Goal: Task Accomplishment & Management: Use online tool/utility

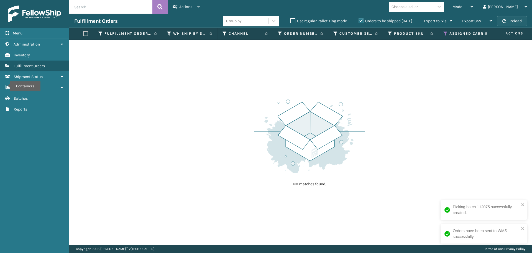
click at [511, 21] on button "Reload" at bounding box center [512, 21] width 30 height 10
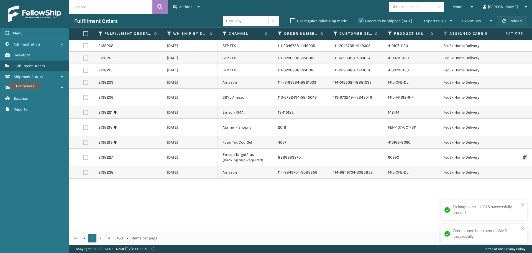
click at [512, 21] on button "Reload" at bounding box center [512, 21] width 30 height 10
click at [87, 32] on label at bounding box center [84, 33] width 3 height 5
click at [83, 32] on input "checkbox" at bounding box center [83, 34] width 0 height 4
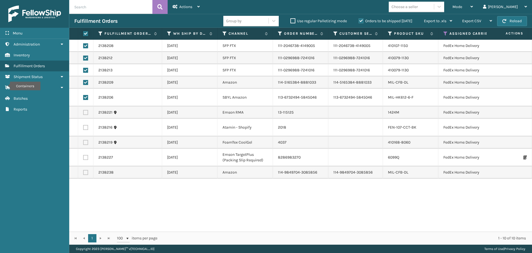
checkbox input "true"
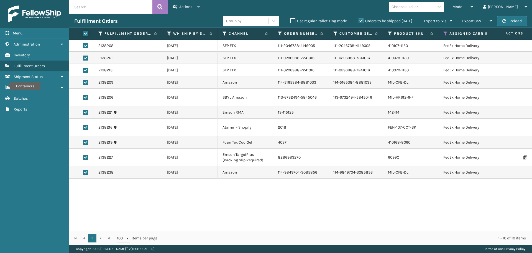
checkbox input "true"
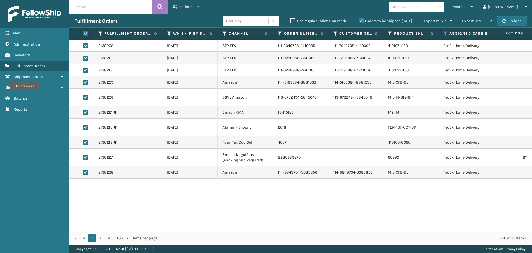
checkbox input "true"
click at [199, 9] on div "Actions" at bounding box center [186, 7] width 27 height 14
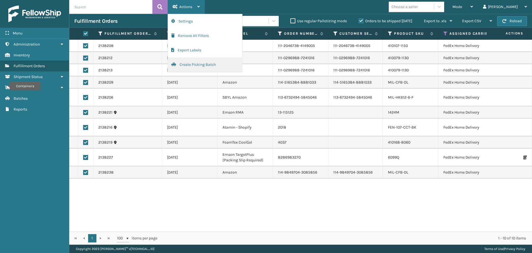
click at [195, 64] on button "Create Picking Batch" at bounding box center [205, 64] width 74 height 14
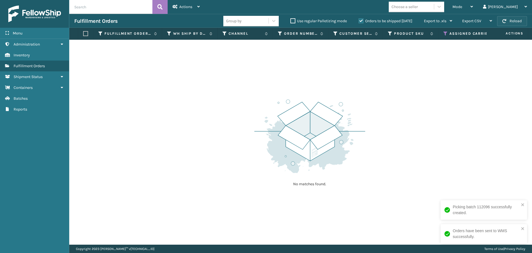
click at [504, 17] on button "Reload" at bounding box center [512, 21] width 30 height 10
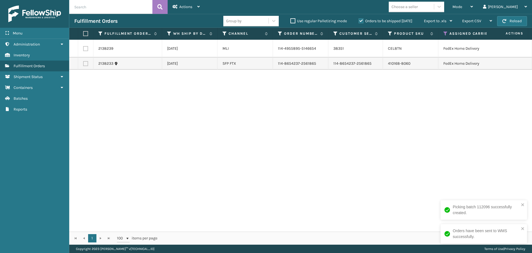
click at [86, 32] on label at bounding box center [84, 33] width 3 height 5
click at [83, 32] on input "checkbox" at bounding box center [83, 34] width 0 height 4
checkbox input "true"
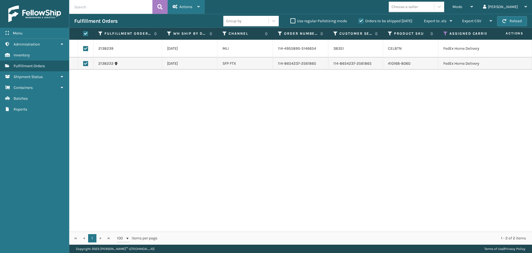
click at [177, 12] on div "Actions" at bounding box center [186, 7] width 27 height 14
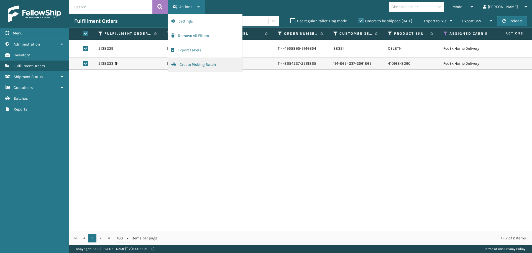
click at [188, 63] on button "Create Picking Batch" at bounding box center [205, 64] width 74 height 14
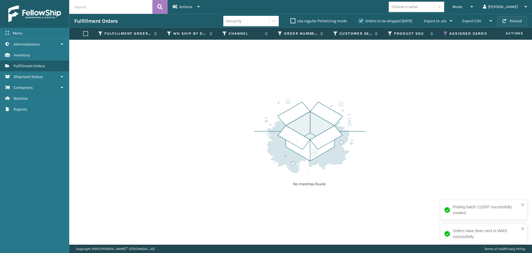
click at [518, 24] on button "Reload" at bounding box center [512, 21] width 30 height 10
click at [512, 22] on button "Reload" at bounding box center [512, 21] width 30 height 10
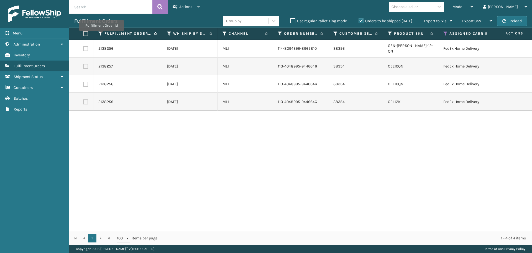
click at [101, 35] on icon at bounding box center [100, 33] width 4 height 5
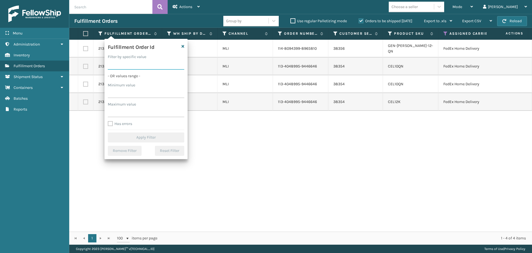
click at [126, 67] on input "Filter by specific value" at bounding box center [146, 65] width 77 height 10
paste input "2136620"
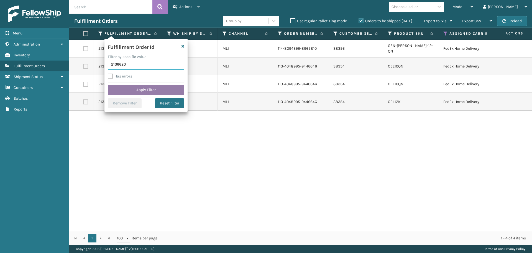
type input "2136620"
click at [129, 90] on button "Apply Filter" at bounding box center [146, 90] width 77 height 10
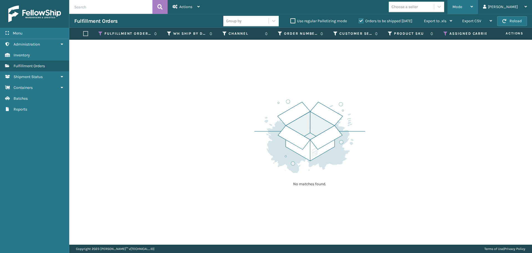
click at [473, 10] on div "Mode" at bounding box center [463, 7] width 21 height 14
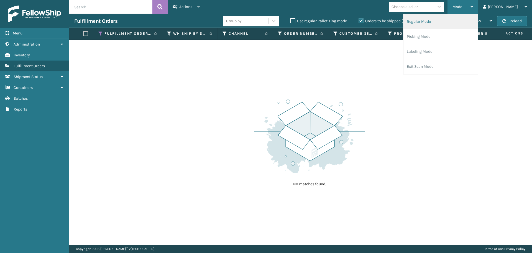
click at [474, 23] on li "Regular Mode" at bounding box center [441, 21] width 74 height 15
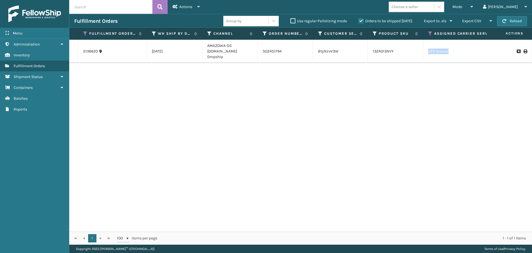
drag, startPoint x: 453, startPoint y: 51, endPoint x: 427, endPoint y: 51, distance: 26.3
click at [427, 51] on td "UPS Ground" at bounding box center [471, 51] width 96 height 23
click at [431, 32] on icon at bounding box center [430, 33] width 4 height 5
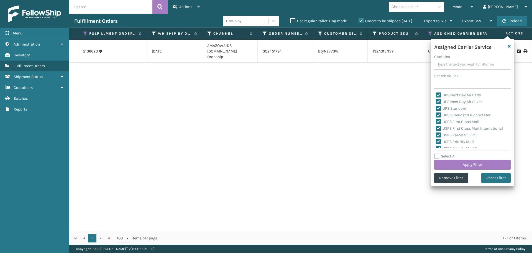
scroll to position [171, 0]
click at [314, 117] on div "2136620 [DATE] AMAZOWA-DS [DOMAIN_NAME] Dropship SO2451794 BtyNzvV3W 132A013NVY…" at bounding box center [300, 136] width 463 height 192
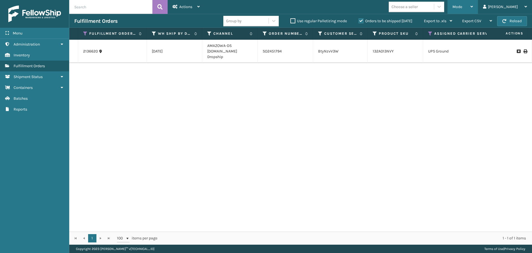
click at [474, 5] on div "Mode Regular Mode Picking Mode Labeling Mode Exit Scan Mode" at bounding box center [463, 7] width 31 height 14
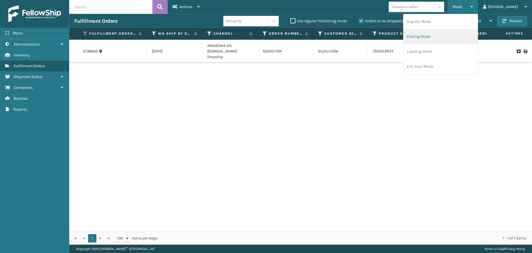
click at [464, 36] on li "Picking Mode" at bounding box center [441, 36] width 74 height 15
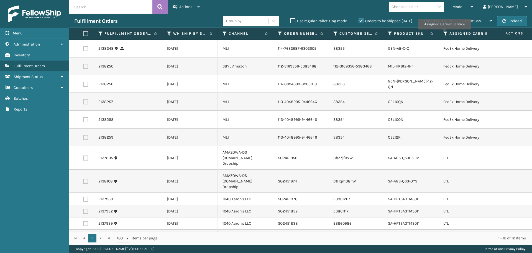
click at [445, 33] on icon at bounding box center [446, 33] width 4 height 5
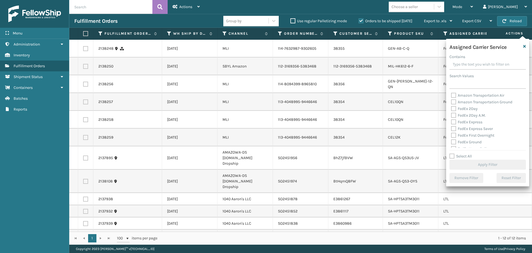
click at [453, 154] on label "Select All" at bounding box center [461, 156] width 22 height 5
click at [453, 153] on input "Select All" at bounding box center [491, 153] width 83 height 1
checkbox input "true"
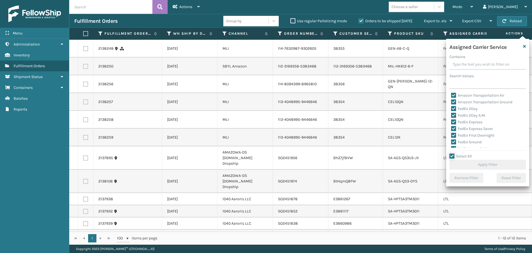
checkbox input "true"
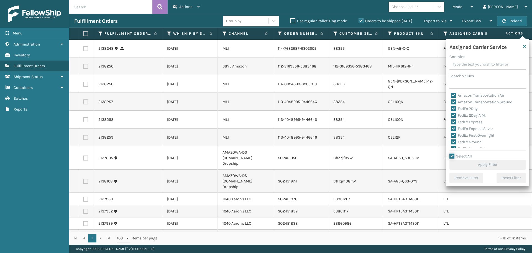
checkbox input "true"
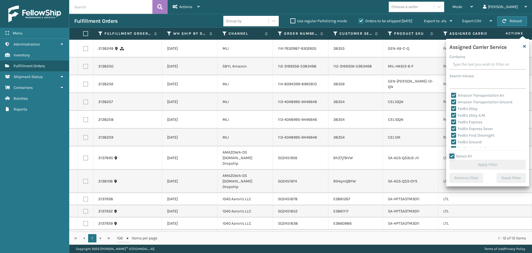
checkbox input "true"
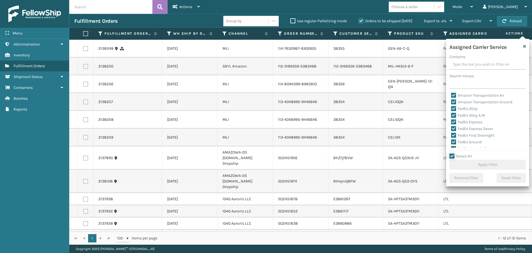
checkbox input "true"
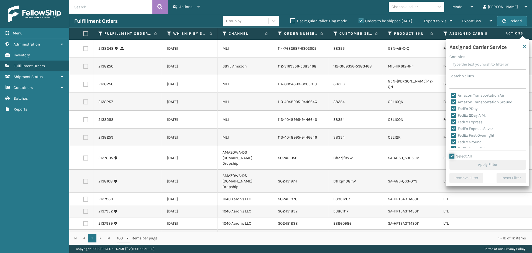
checkbox input "true"
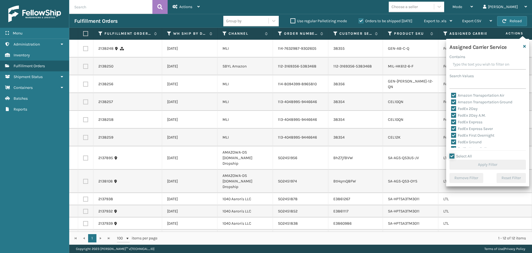
checkbox input "true"
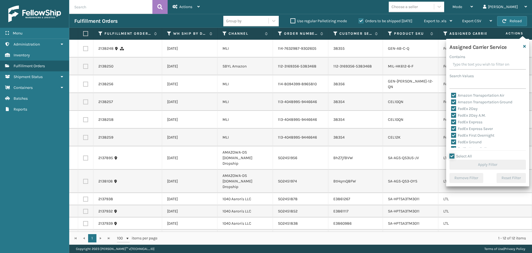
checkbox input "true"
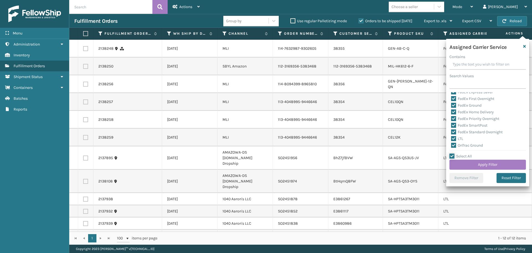
scroll to position [55, 0]
click at [454, 121] on label "LTL" at bounding box center [457, 119] width 12 height 5
click at [452, 120] on input "LTL" at bounding box center [451, 118] width 0 height 4
checkbox input "false"
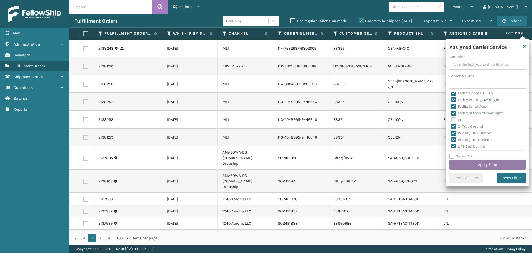
click at [478, 165] on button "Apply Filter" at bounding box center [488, 164] width 77 height 10
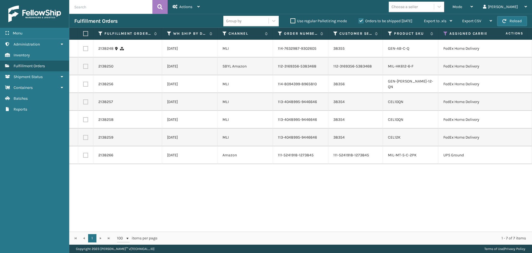
click at [87, 34] on label at bounding box center [84, 33] width 3 height 5
click at [83, 34] on input "checkbox" at bounding box center [83, 34] width 0 height 4
checkbox input "true"
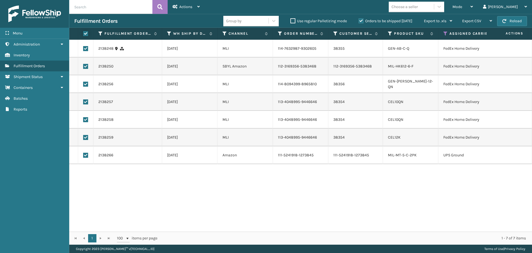
checkbox input "true"
click at [86, 158] on label at bounding box center [85, 155] width 5 height 5
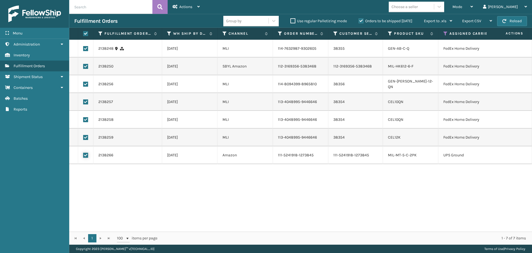
click at [83, 156] on input "checkbox" at bounding box center [83, 155] width 0 height 4
checkbox input "false"
click at [181, 9] on div "Actions" at bounding box center [186, 7] width 27 height 14
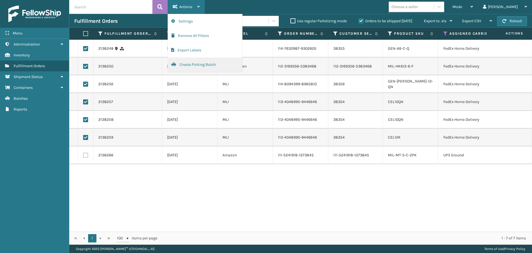
click at [196, 62] on button "Create Picking Batch" at bounding box center [205, 64] width 74 height 14
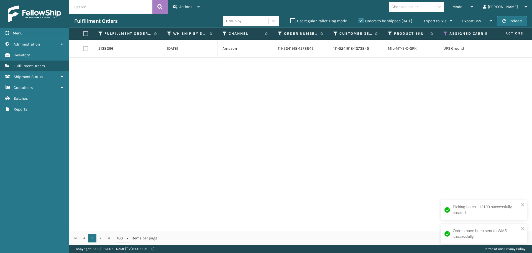
click at [85, 34] on label at bounding box center [84, 33] width 3 height 5
click at [83, 34] on input "checkbox" at bounding box center [83, 34] width 0 height 4
checkbox input "true"
click at [195, 5] on div "Actions" at bounding box center [186, 7] width 27 height 14
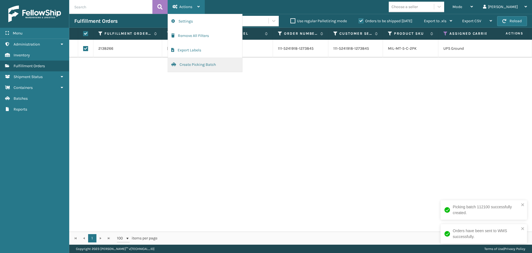
click at [195, 66] on button "Create Picking Batch" at bounding box center [205, 64] width 74 height 14
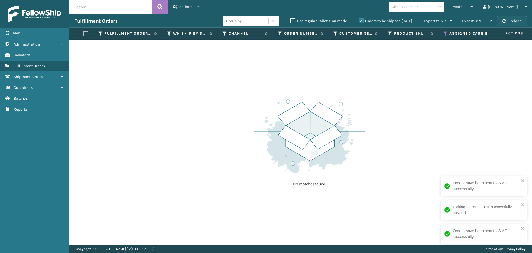
click at [515, 19] on button "Reload" at bounding box center [512, 21] width 30 height 10
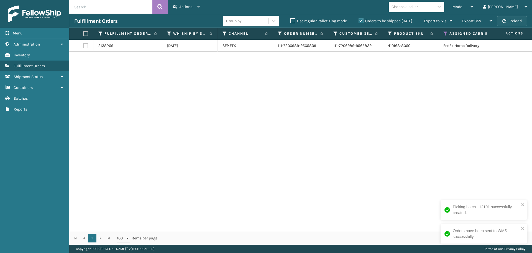
click at [515, 19] on button "Reload" at bounding box center [512, 21] width 30 height 10
click at [512, 22] on button "Reload" at bounding box center [512, 21] width 30 height 10
click at [504, 20] on span "button" at bounding box center [505, 21] width 4 height 4
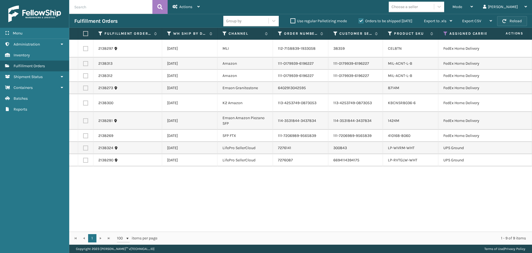
click at [504, 20] on span "button" at bounding box center [505, 21] width 4 height 4
click at [514, 23] on button "Reload" at bounding box center [512, 21] width 30 height 10
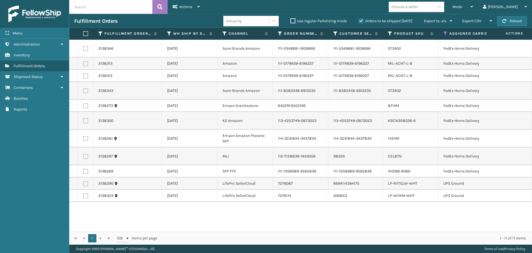
click at [87, 31] on label at bounding box center [84, 33] width 3 height 5
click at [83, 32] on input "checkbox" at bounding box center [83, 34] width 0 height 4
checkbox input "true"
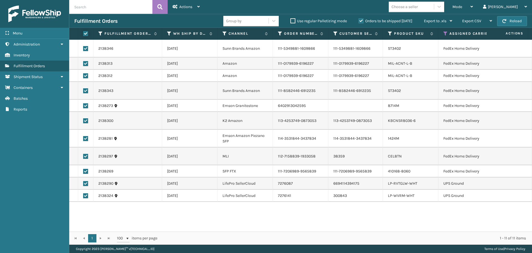
checkbox input "true"
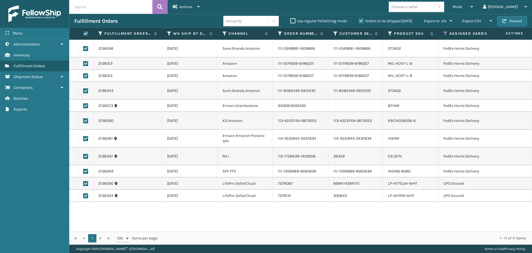
checkbox input "true"
click at [88, 186] on label at bounding box center [85, 183] width 5 height 5
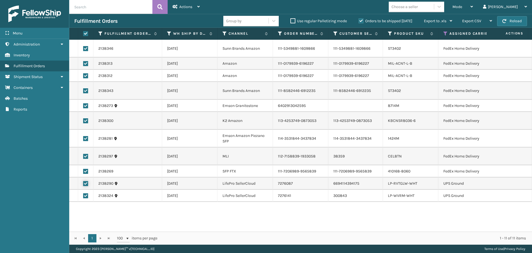
click at [83, 184] on input "checkbox" at bounding box center [83, 183] width 0 height 4
checkbox input "false"
click at [86, 198] on label at bounding box center [85, 195] width 5 height 5
click at [83, 197] on input "checkbox" at bounding box center [83, 195] width 0 height 4
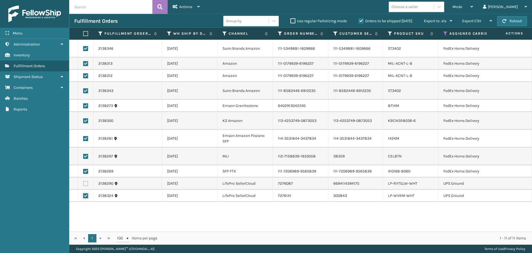
checkbox input "false"
click at [188, 7] on span "Actions" at bounding box center [185, 6] width 13 height 5
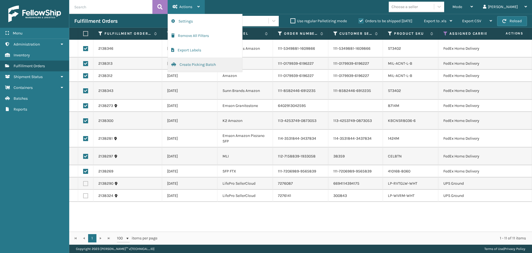
click at [189, 65] on button "Create Picking Batch" at bounding box center [205, 64] width 74 height 14
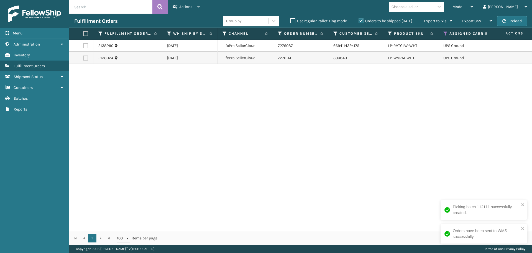
click at [87, 34] on label at bounding box center [84, 33] width 3 height 5
click at [83, 34] on input "checkbox" at bounding box center [83, 34] width 0 height 4
checkbox input "true"
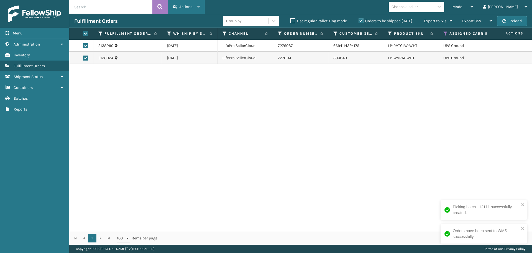
click at [185, 7] on span "Actions" at bounding box center [185, 6] width 13 height 5
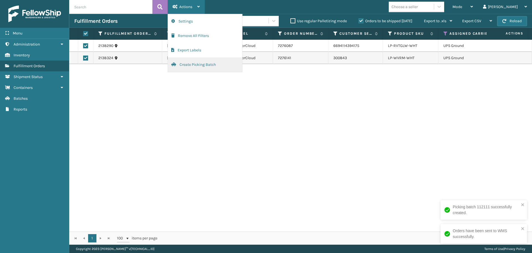
click at [190, 65] on button "Create Picking Batch" at bounding box center [205, 64] width 74 height 14
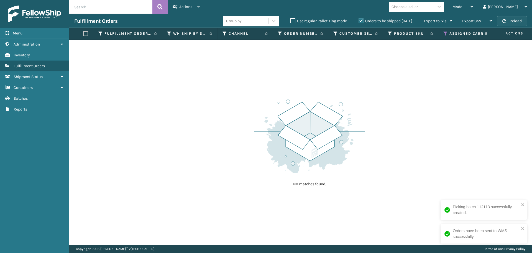
click at [511, 21] on button "Reload" at bounding box center [512, 21] width 30 height 10
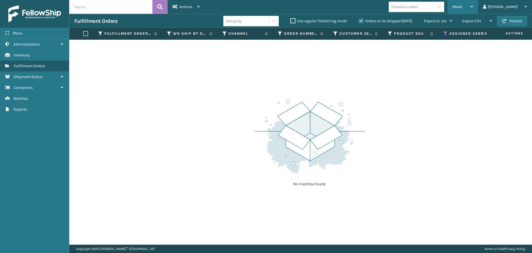
click at [473, 6] on div "Mode" at bounding box center [463, 7] width 21 height 14
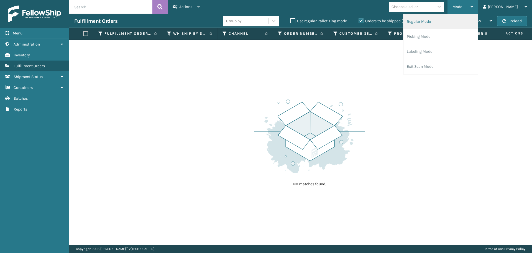
click at [470, 20] on li "Regular Mode" at bounding box center [441, 21] width 74 height 15
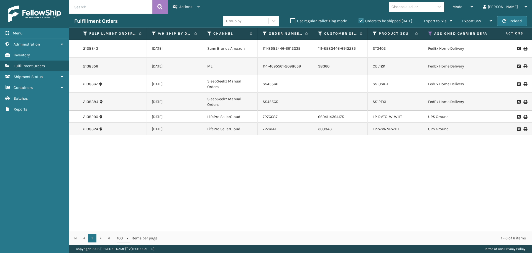
click at [432, 33] on icon at bounding box center [430, 33] width 4 height 5
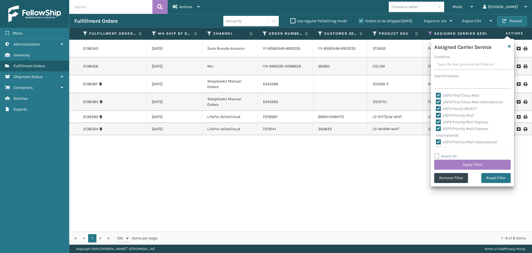
scroll to position [171, 0]
drag, startPoint x: 398, startPoint y: 172, endPoint x: 395, endPoint y: 176, distance: 4.7
click at [399, 172] on div "2138343 [DATE] Sunn Brands Amazon 111-8582446-6912235 111-8582446-6912235 ST340…" at bounding box center [300, 136] width 463 height 192
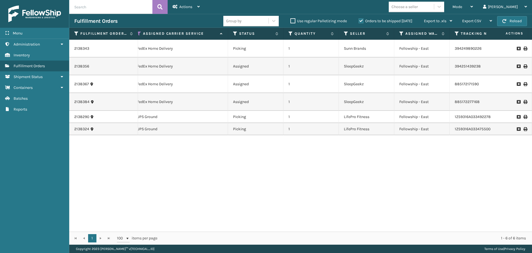
scroll to position [0, 292]
click at [234, 33] on icon at bounding box center [235, 33] width 4 height 5
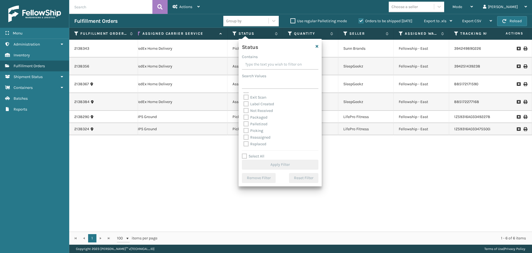
scroll to position [28, 0]
click at [247, 121] on label "Picking" at bounding box center [254, 120] width 20 height 5
click at [244, 121] on input "Picking" at bounding box center [244, 120] width 0 height 4
checkbox input "true"
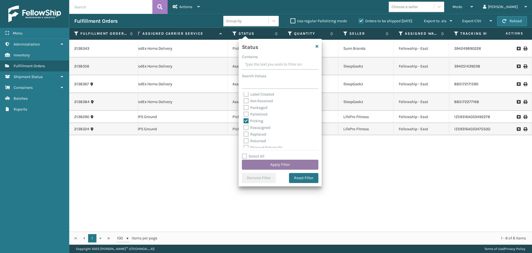
click at [262, 162] on button "Apply Filter" at bounding box center [280, 164] width 77 height 10
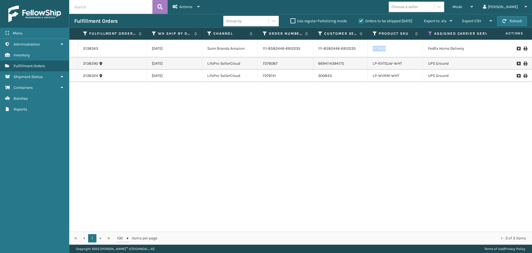
drag, startPoint x: 386, startPoint y: 50, endPoint x: 374, endPoint y: 50, distance: 12.5
click at [374, 50] on div "ST3402" at bounding box center [395, 49] width 45 height 6
copy link "ST3402"
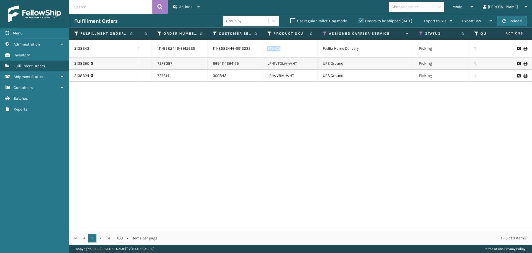
scroll to position [0, 0]
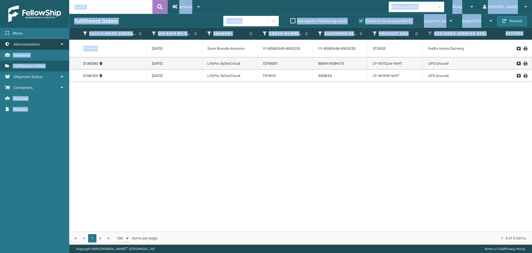
drag, startPoint x: 101, startPoint y: 48, endPoint x: 60, endPoint y: 49, distance: 41.9
click at [60, 0] on div "Menu Reports Administration Reports Inventory Reports Fulfillment Orders Report…" at bounding box center [266, 0] width 532 height 0
click at [108, 54] on td "2138343" at bounding box center [112, 49] width 69 height 18
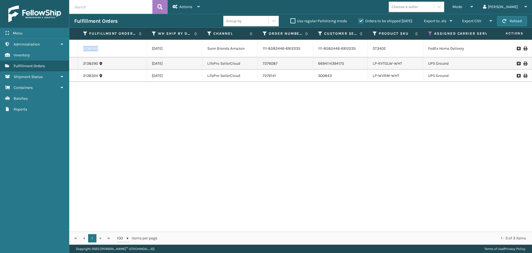
drag, startPoint x: 103, startPoint y: 48, endPoint x: 83, endPoint y: 50, distance: 20.0
click at [83, 50] on td "2138343" at bounding box center [112, 49] width 69 height 18
copy link "2138343"
click at [518, 20] on button "Reload" at bounding box center [512, 21] width 30 height 10
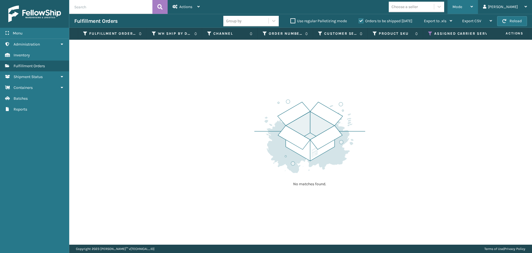
click at [473, 5] on div "Mode" at bounding box center [463, 7] width 21 height 14
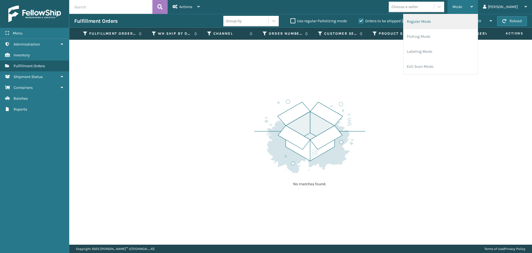
click at [473, 21] on li "Regular Mode" at bounding box center [441, 21] width 74 height 15
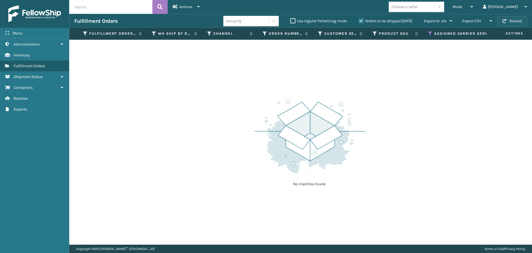
click at [504, 24] on button "Reload" at bounding box center [512, 21] width 30 height 10
